Goal: Transaction & Acquisition: Purchase product/service

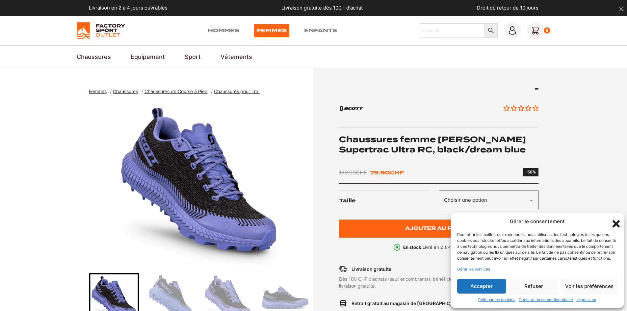
click at [617, 218] on icon "Fermer la boîte de dialogue" at bounding box center [615, 223] width 11 height 11
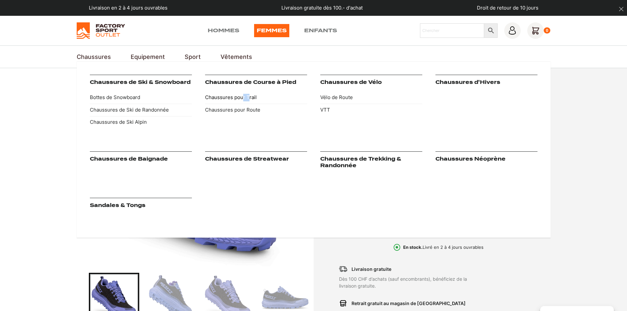
drag, startPoint x: 244, startPoint y: 90, endPoint x: 249, endPoint y: 95, distance: 7.0
click at [248, 95] on div "Chaussures de Course à Pied Chaussures pour Trail Chaussures pour Route" at bounding box center [256, 102] width 102 height 54
click at [247, 96] on link "Chaussures pour Trail" at bounding box center [256, 97] width 102 height 12
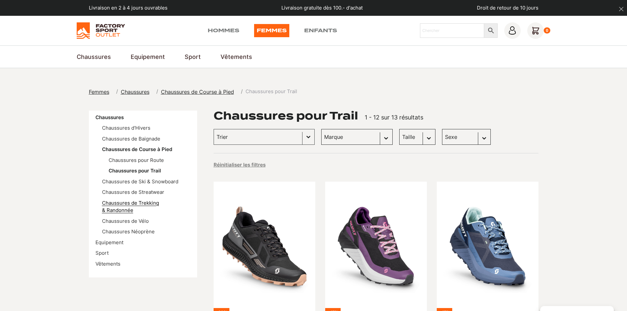
click at [159, 205] on link "Chaussures de Trekking & Randonnée" at bounding box center [130, 207] width 57 height 14
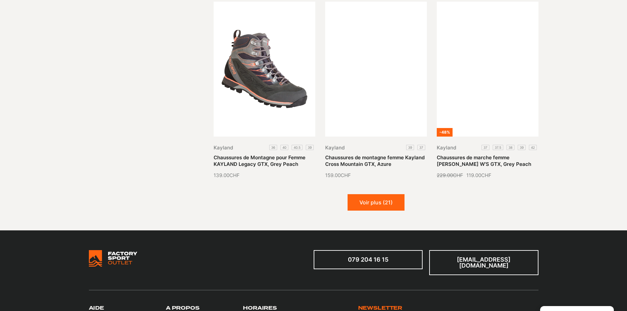
scroll to position [756, 0]
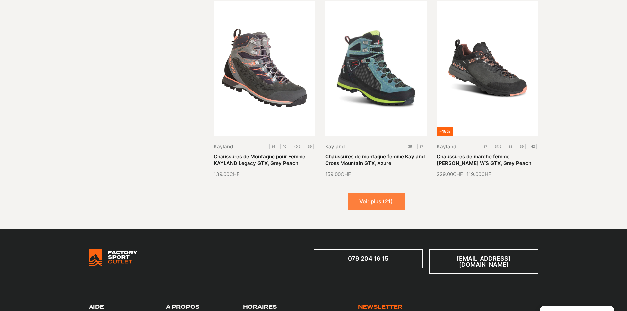
drag, startPoint x: 383, startPoint y: 203, endPoint x: 391, endPoint y: 205, distance: 8.7
click at [383, 203] on button "Voir plus (21)" at bounding box center [375, 201] width 57 height 16
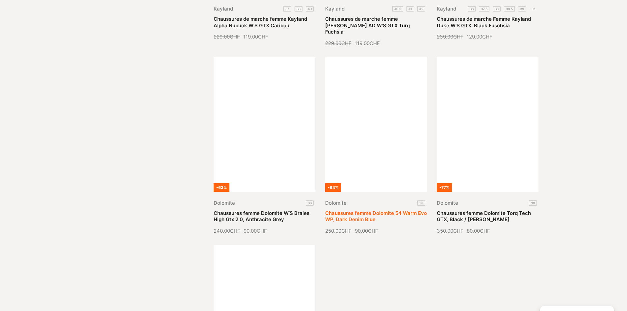
scroll to position [1316, 0]
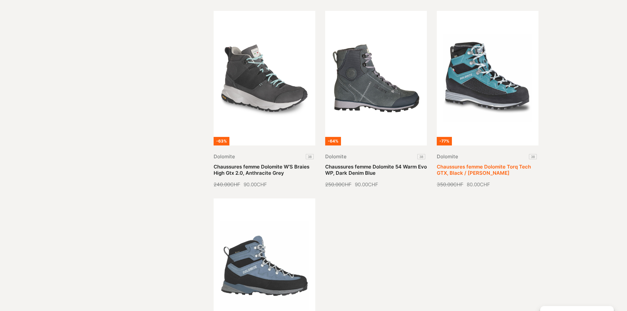
click at [478, 167] on link "Chaussures femme Dolomite Torq Tech GTX, Black / [PERSON_NAME]" at bounding box center [483, 169] width 94 height 13
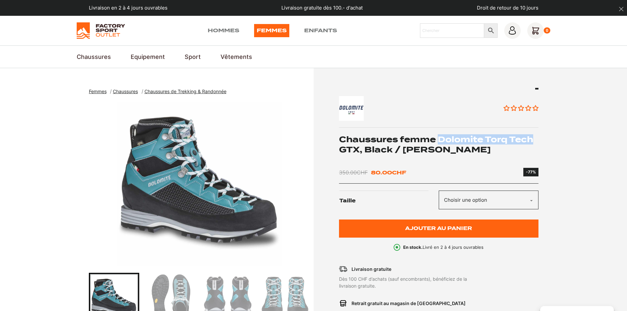
drag, startPoint x: 438, startPoint y: 139, endPoint x: 535, endPoint y: 139, distance: 96.7
click at [535, 139] on h1 "Chaussures femme Dolomite Torq Tech GTX, Black / [PERSON_NAME]" at bounding box center [438, 144] width 199 height 20
copy h1 "Dolomite Torq Tech"
click at [511, 202] on select "Choisir une option 38" at bounding box center [488, 199] width 100 height 19
